Goal: Information Seeking & Learning: Understand process/instructions

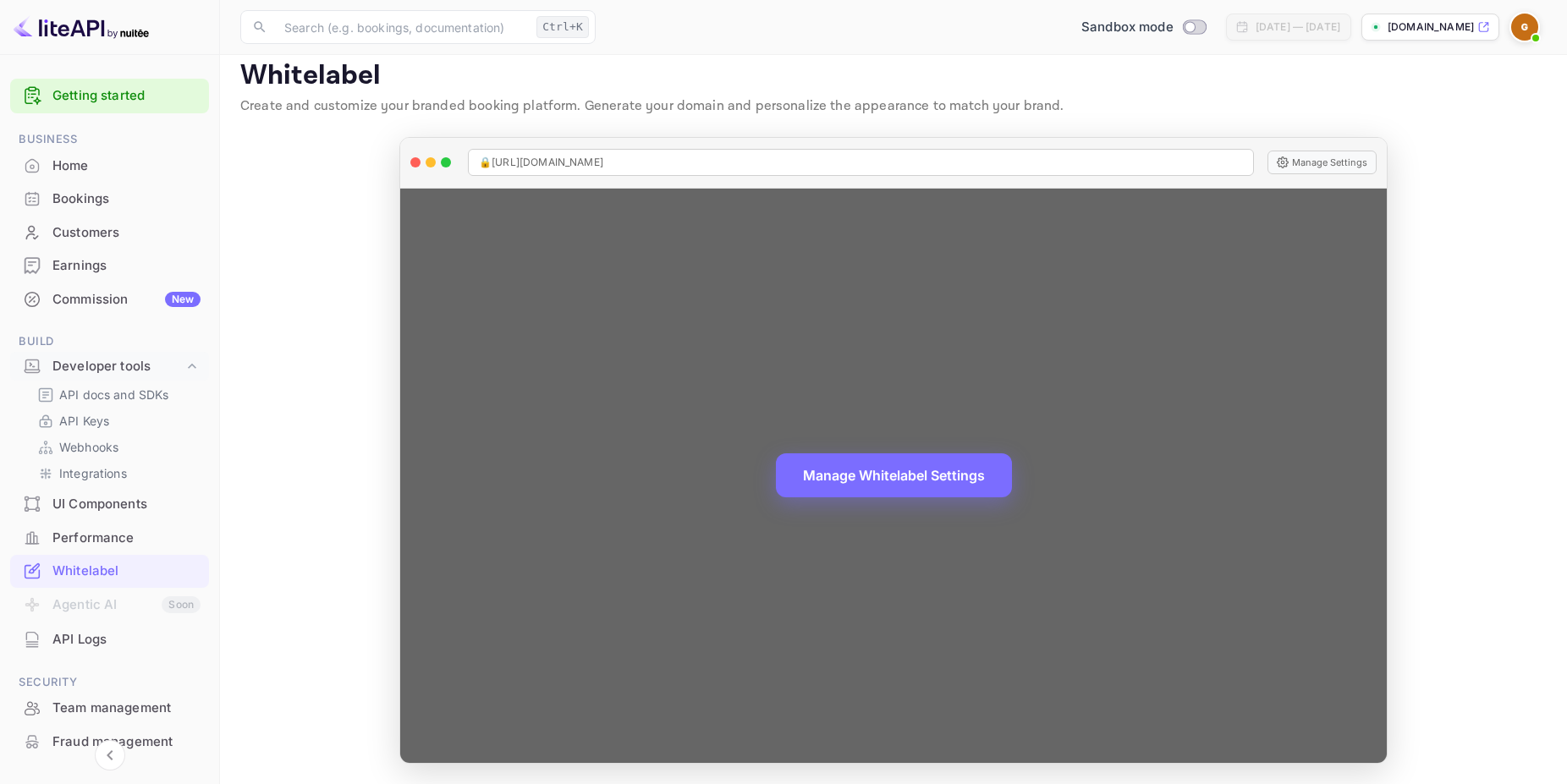
scroll to position [65, 0]
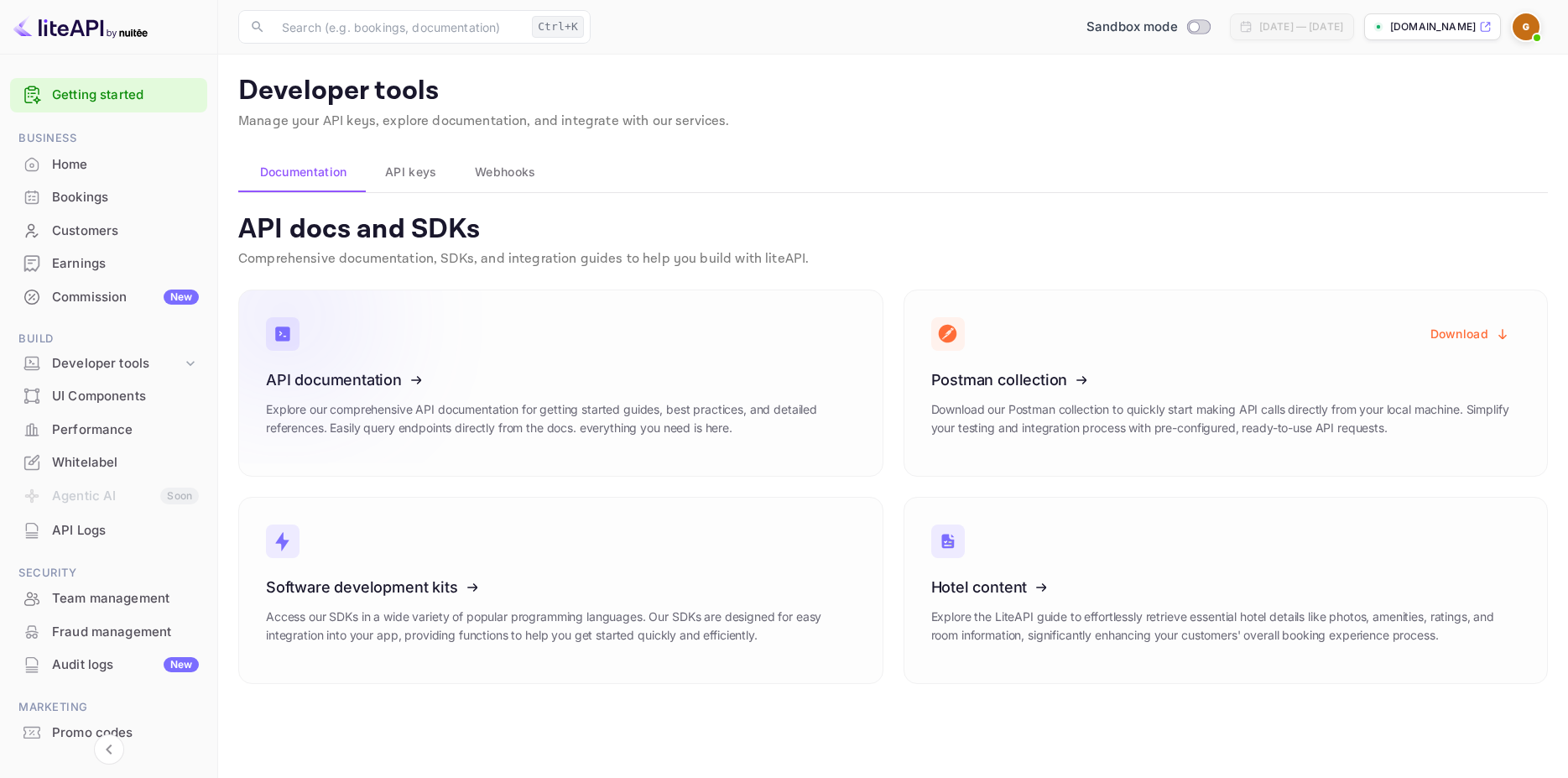
click at [387, 377] on icon at bounding box center [370, 377] width 261 height 173
click at [425, 171] on span "API keys" at bounding box center [410, 172] width 51 height 20
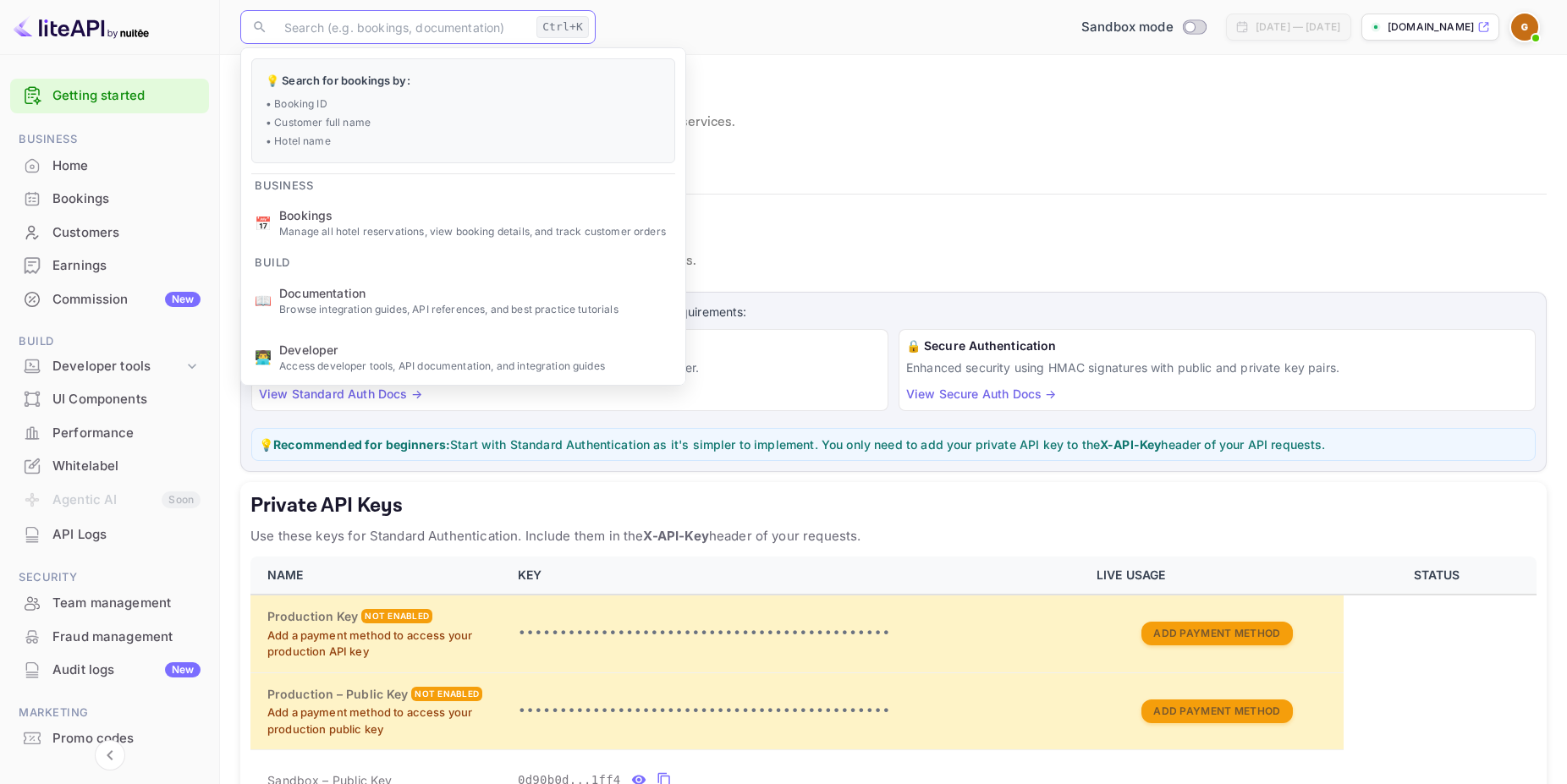
click at [437, 32] on input "text" at bounding box center [402, 26] width 256 height 34
paste input "btoa"
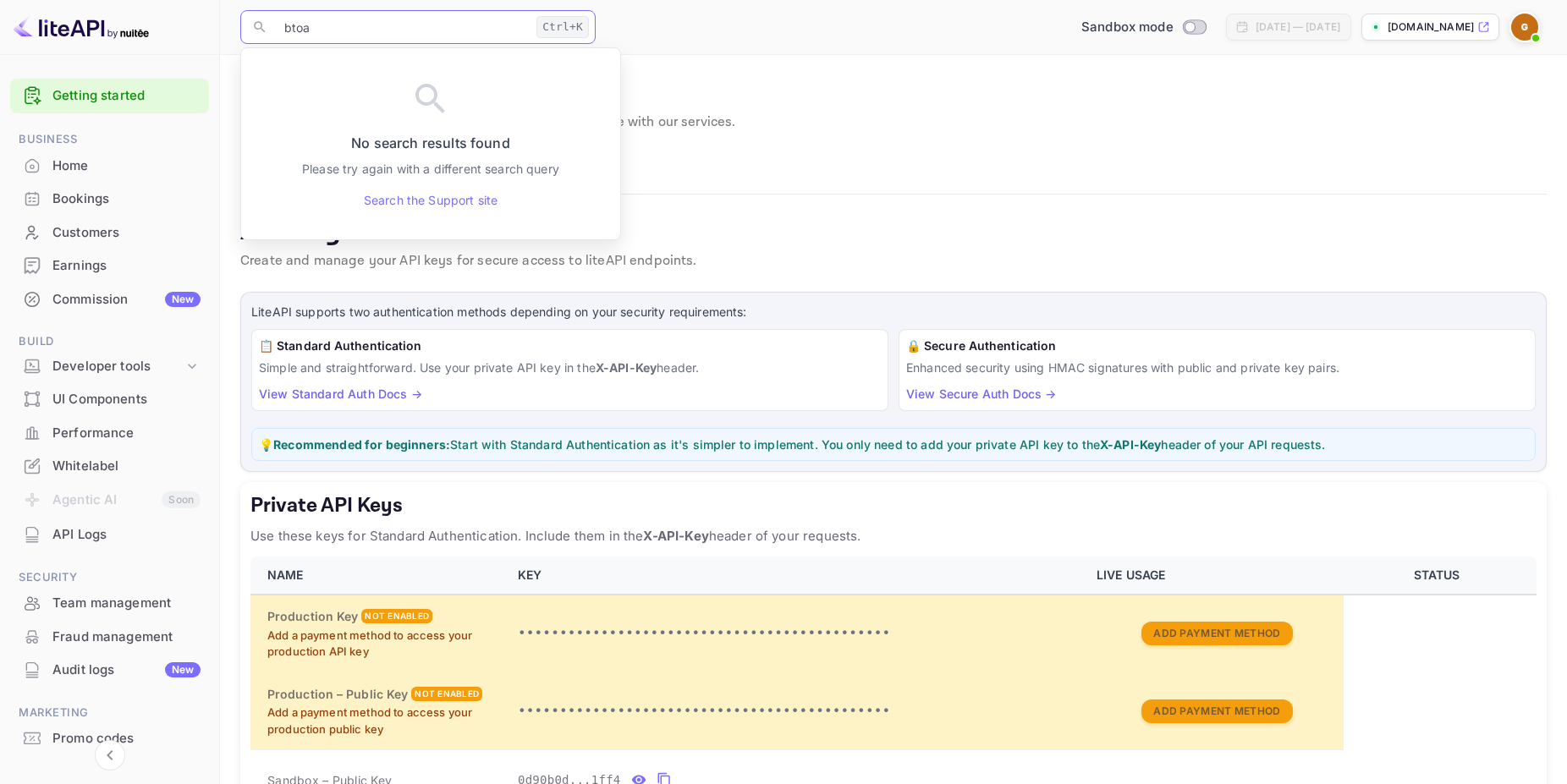
type input "btoa"
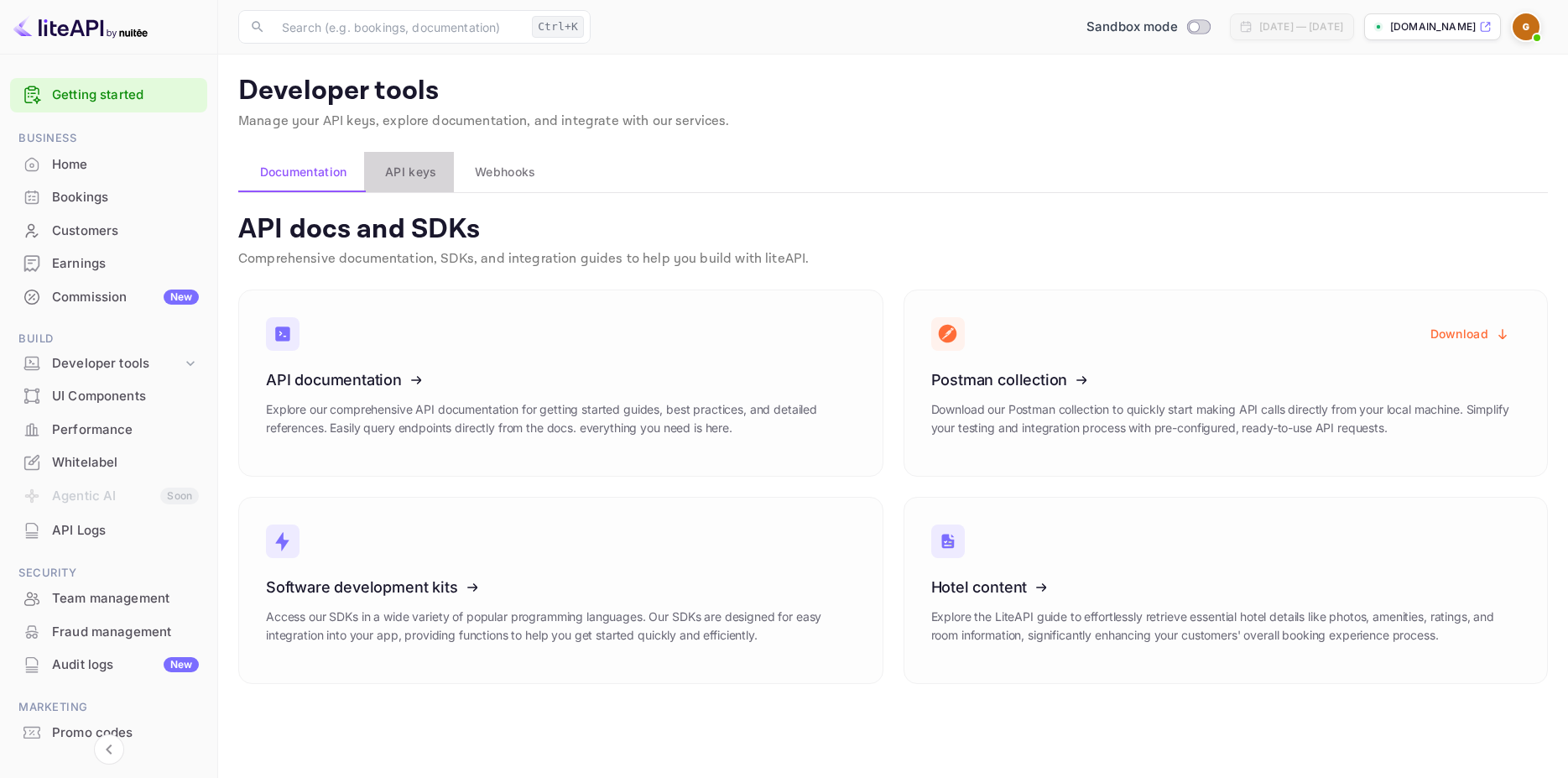
click at [416, 173] on span "API keys" at bounding box center [410, 172] width 51 height 20
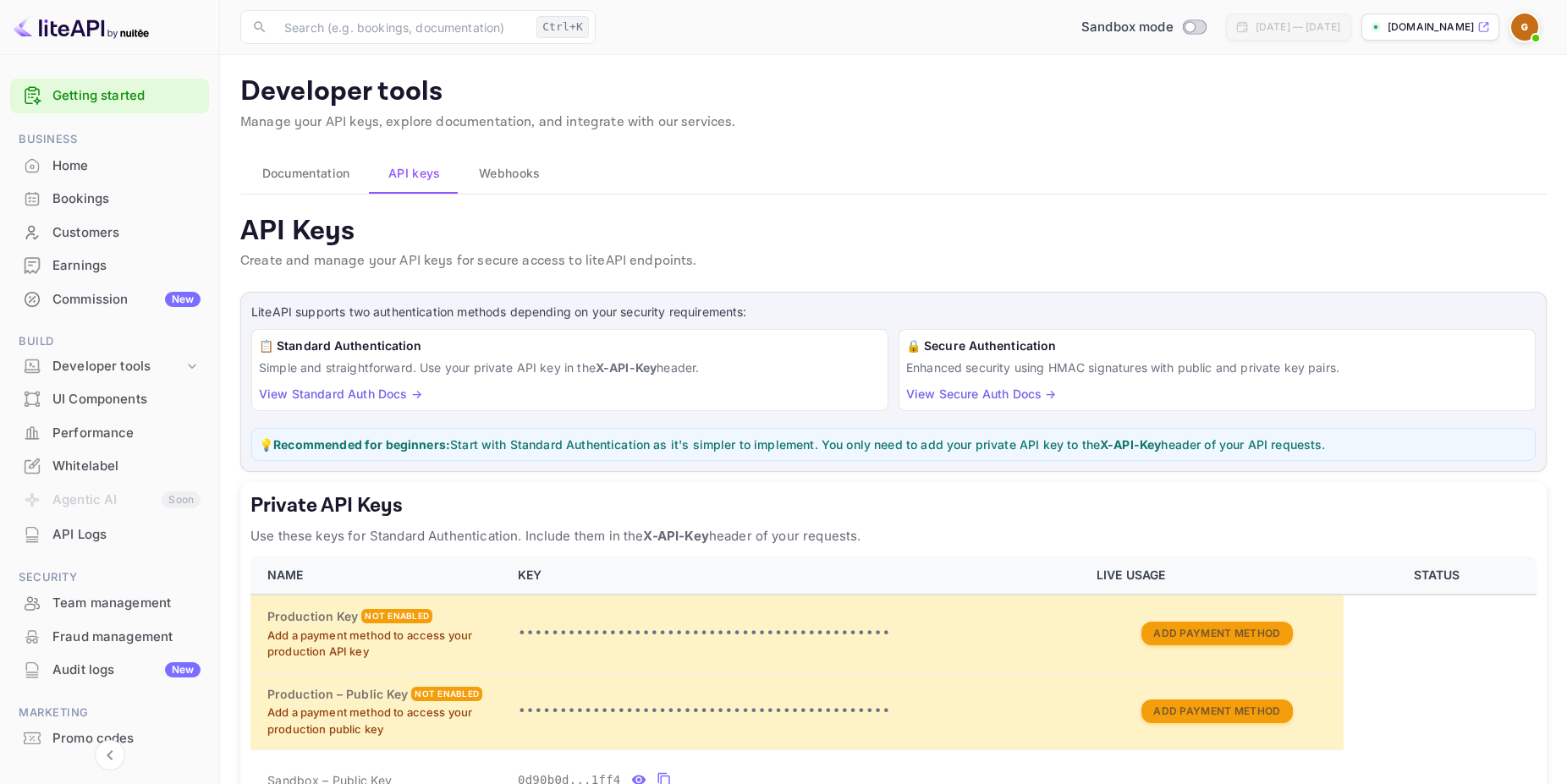
click at [317, 389] on link "View Standard Auth Docs →" at bounding box center [340, 393] width 164 height 15
click at [54, 16] on img at bounding box center [81, 27] width 136 height 27
click at [51, 37] on img at bounding box center [81, 27] width 136 height 27
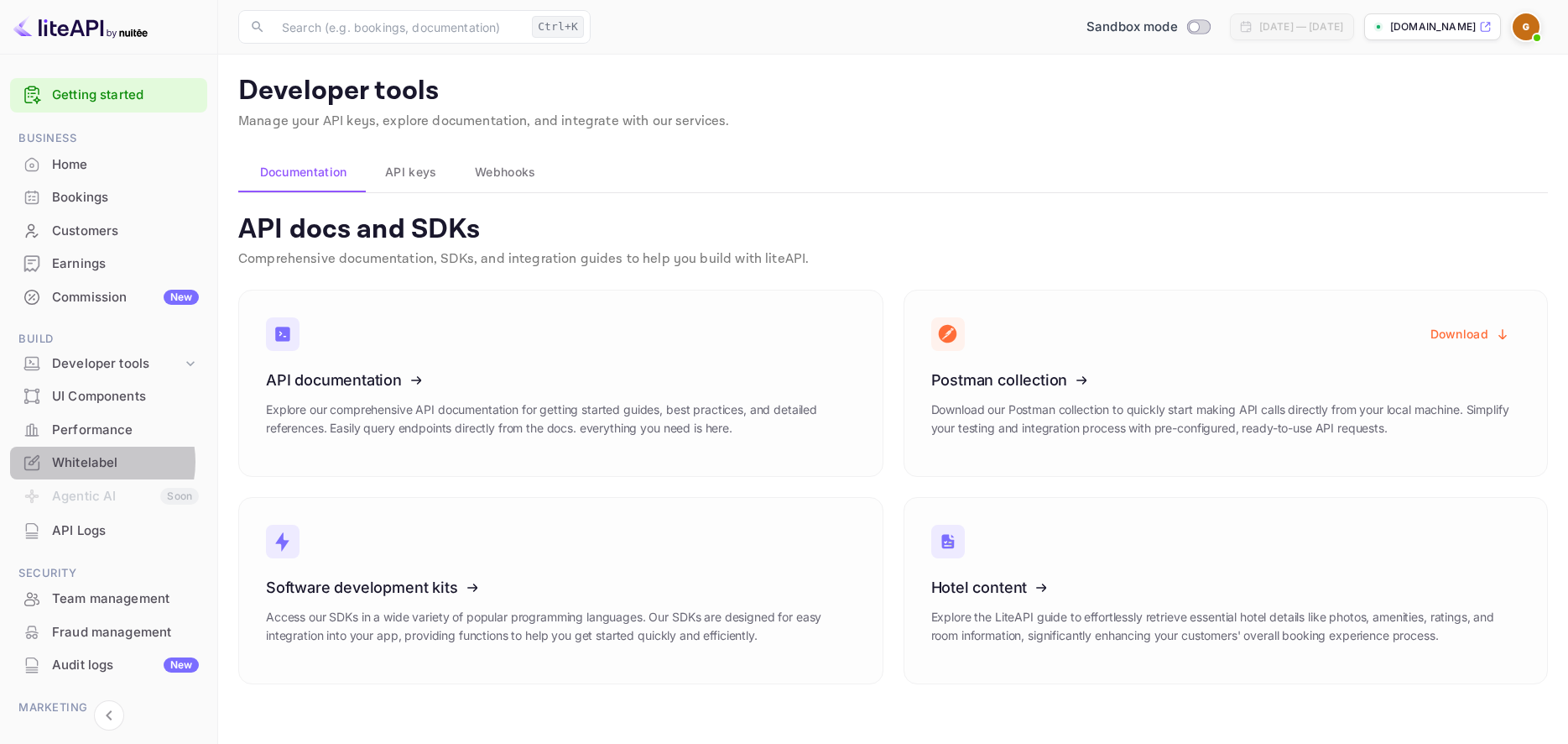
click at [92, 461] on div "Whitelabel" at bounding box center [125, 463] width 147 height 19
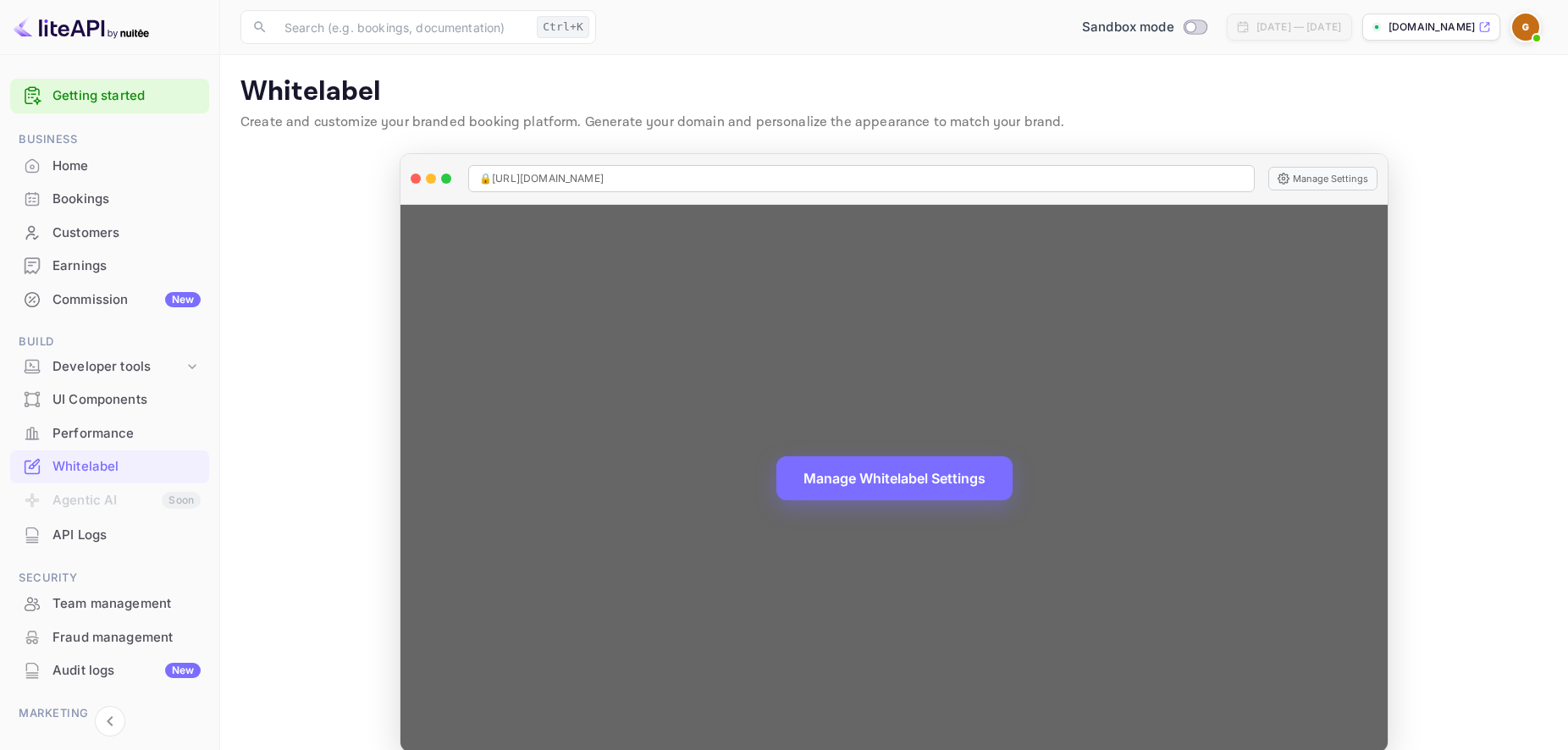
scroll to position [23, 0]
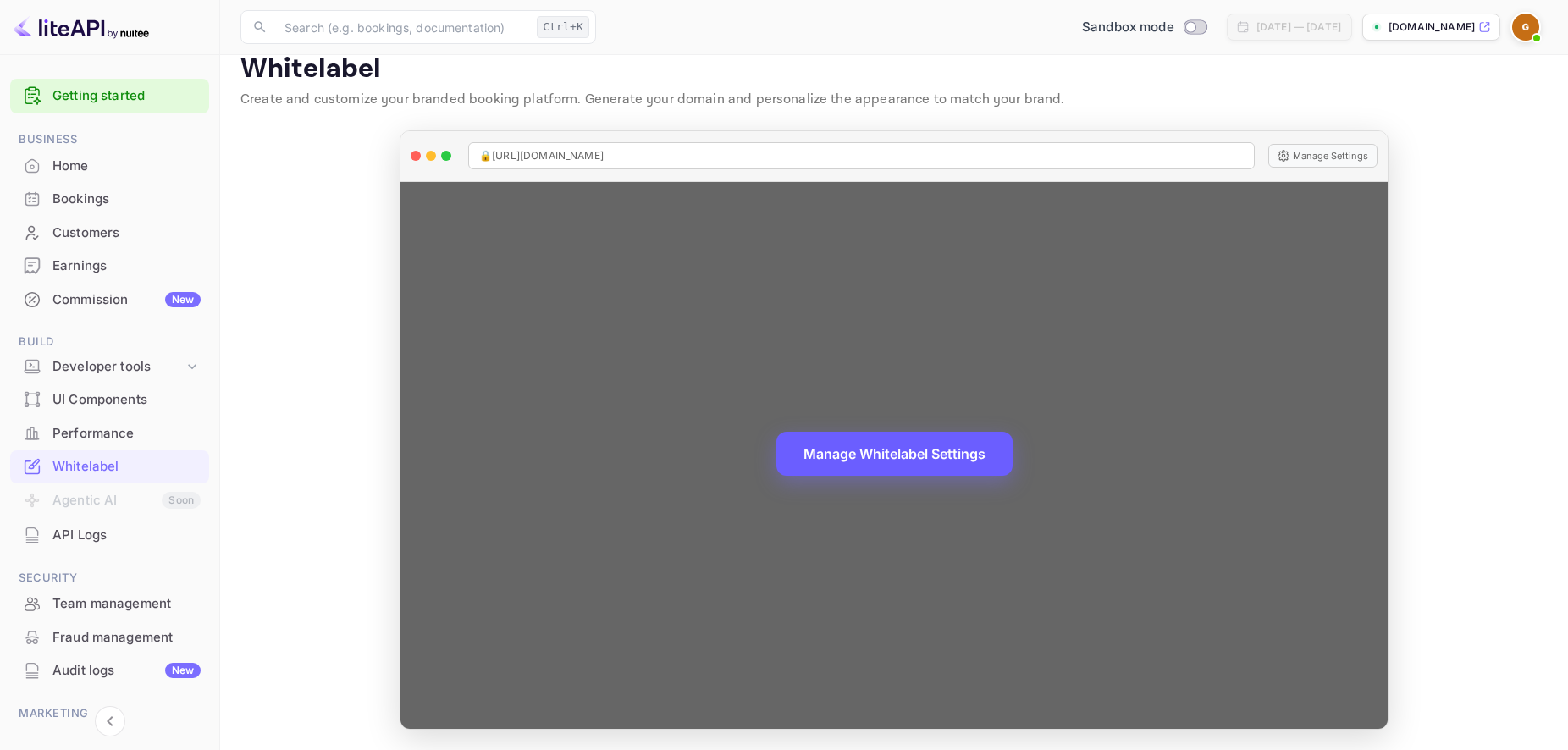
click at [841, 456] on button "Manage Whitelabel Settings" at bounding box center [894, 453] width 236 height 44
